Goal: Information Seeking & Learning: Learn about a topic

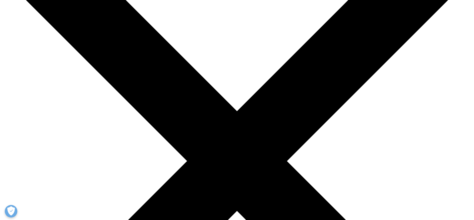
scroll to position [92, 0]
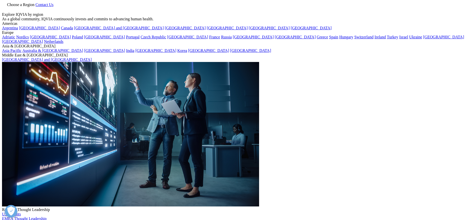
scroll to position [161, 296]
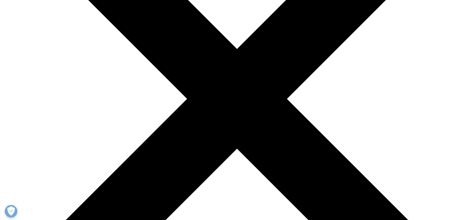
scroll to position [144, 0]
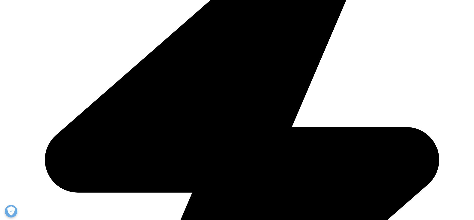
scroll to position [280, 0]
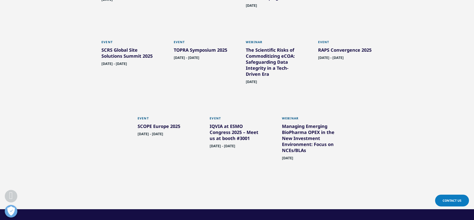
click at [231, 134] on div "IQVIA at ESMO Congress 2025 – Meet us at booth #3001" at bounding box center [237, 133] width 55 height 20
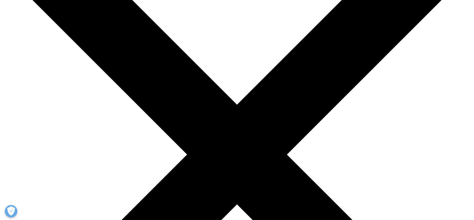
scroll to position [345, 0]
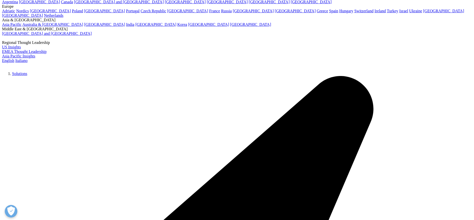
scroll to position [72, 0]
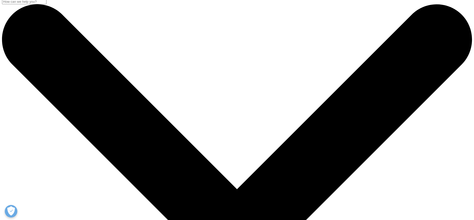
scroll to position [9, 0]
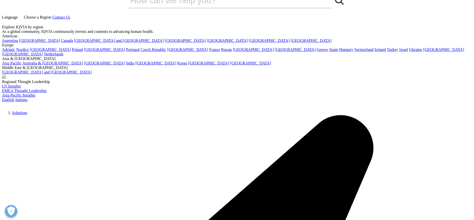
scroll to position [12, 0]
